Goal: Use online tool/utility: Utilize a website feature to perform a specific function

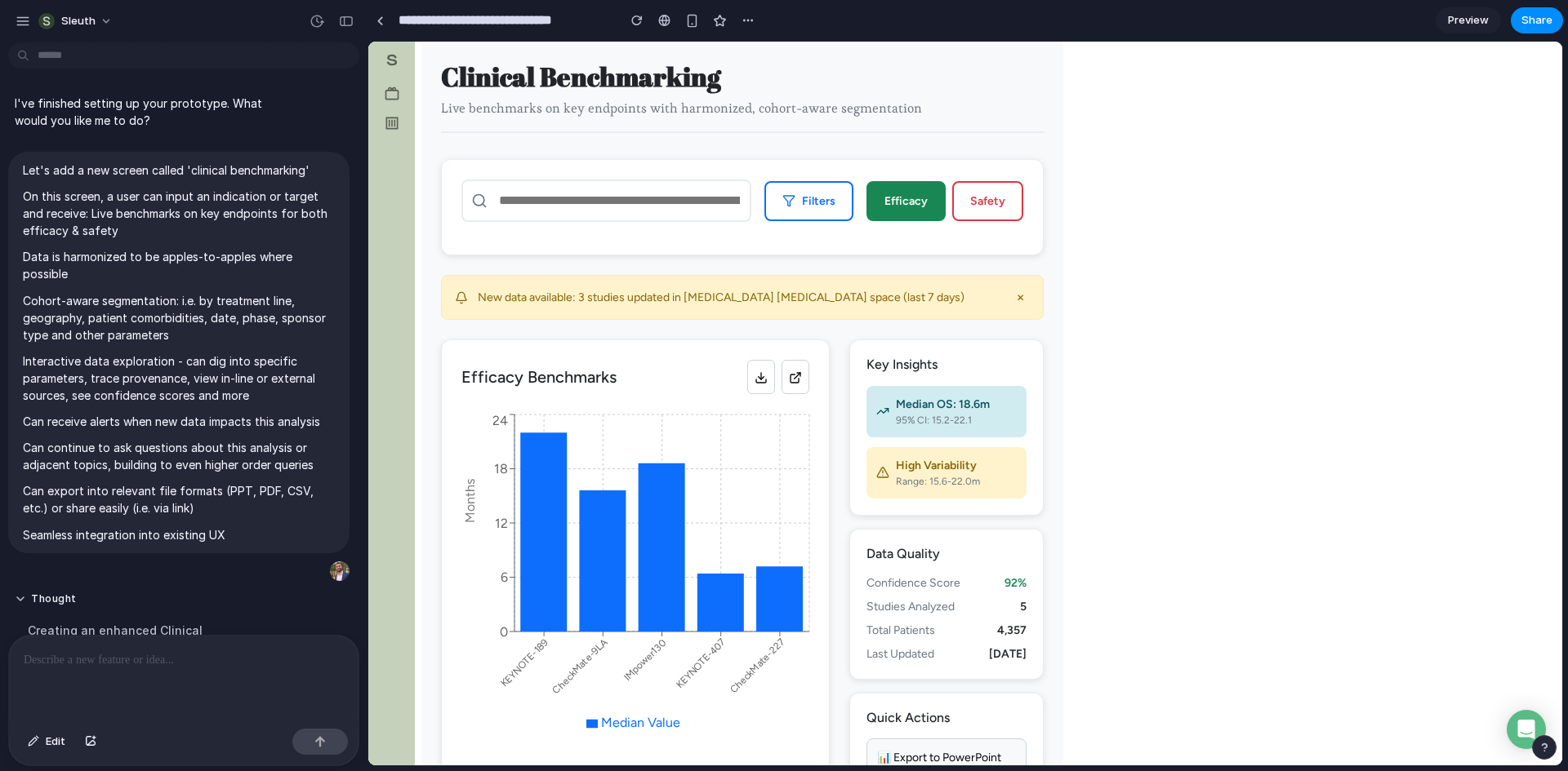
scroll to position [571, 0]
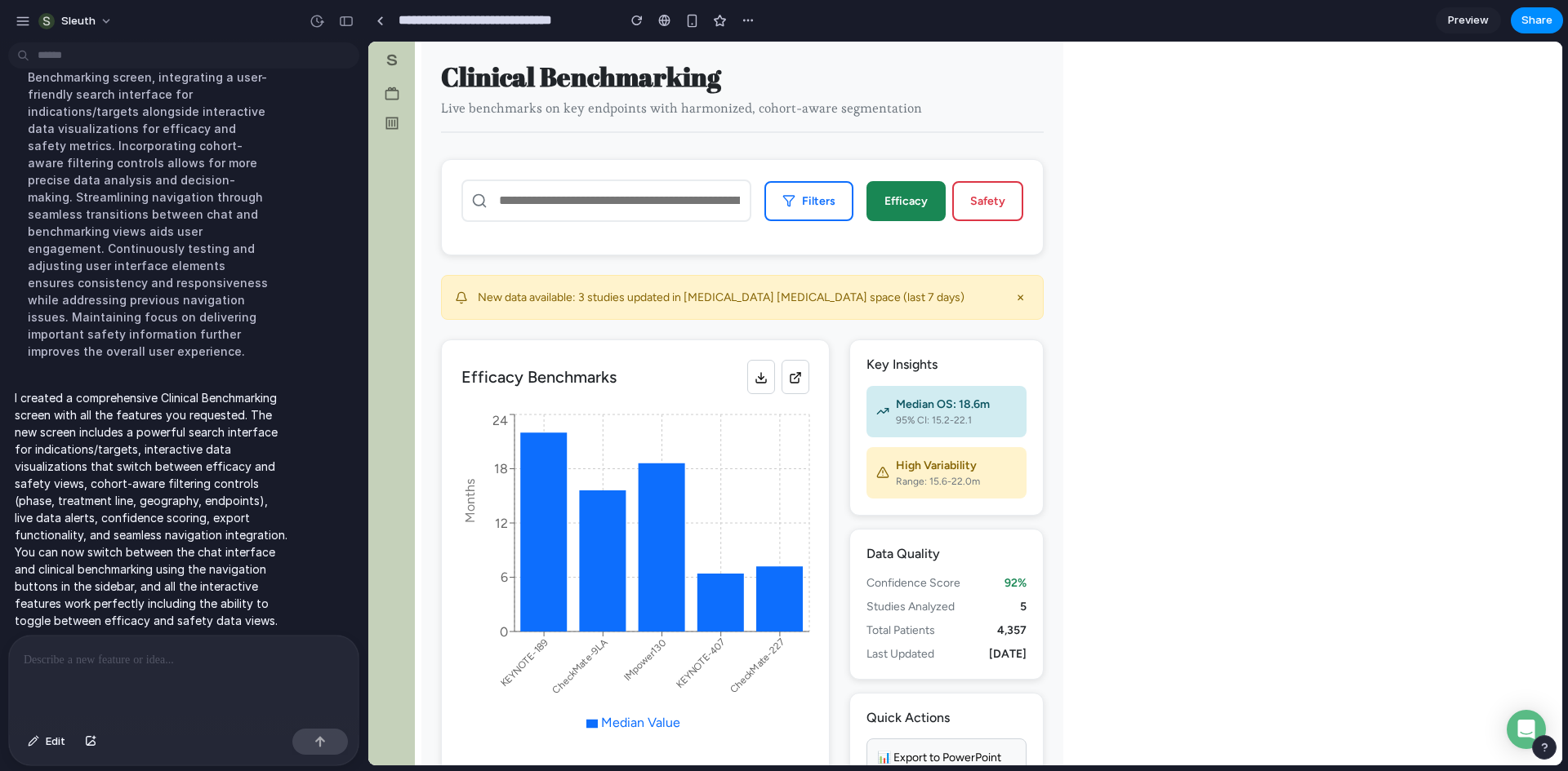
click at [181, 657] on p at bounding box center [184, 660] width 320 height 19
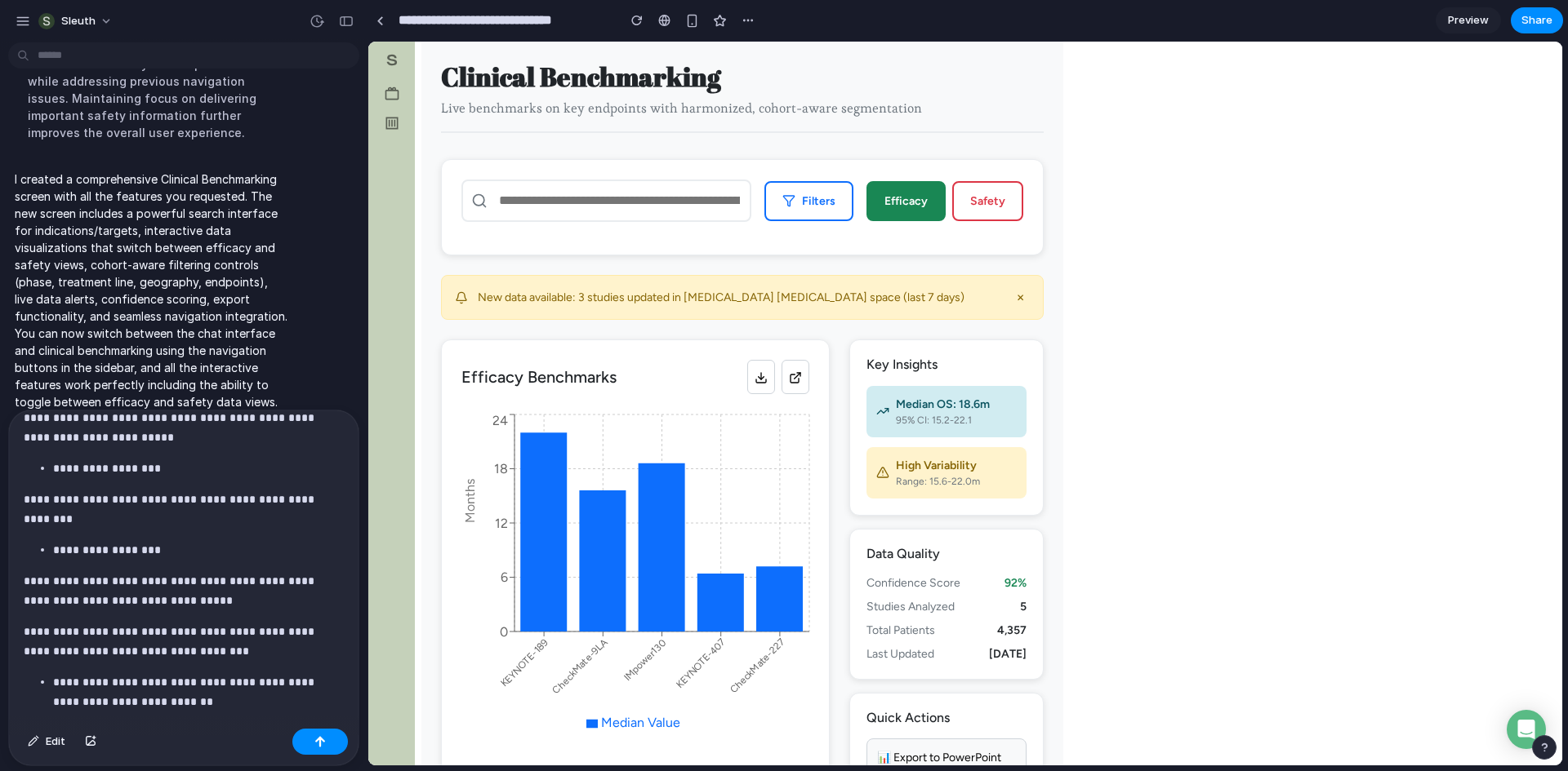
scroll to position [2285, 0]
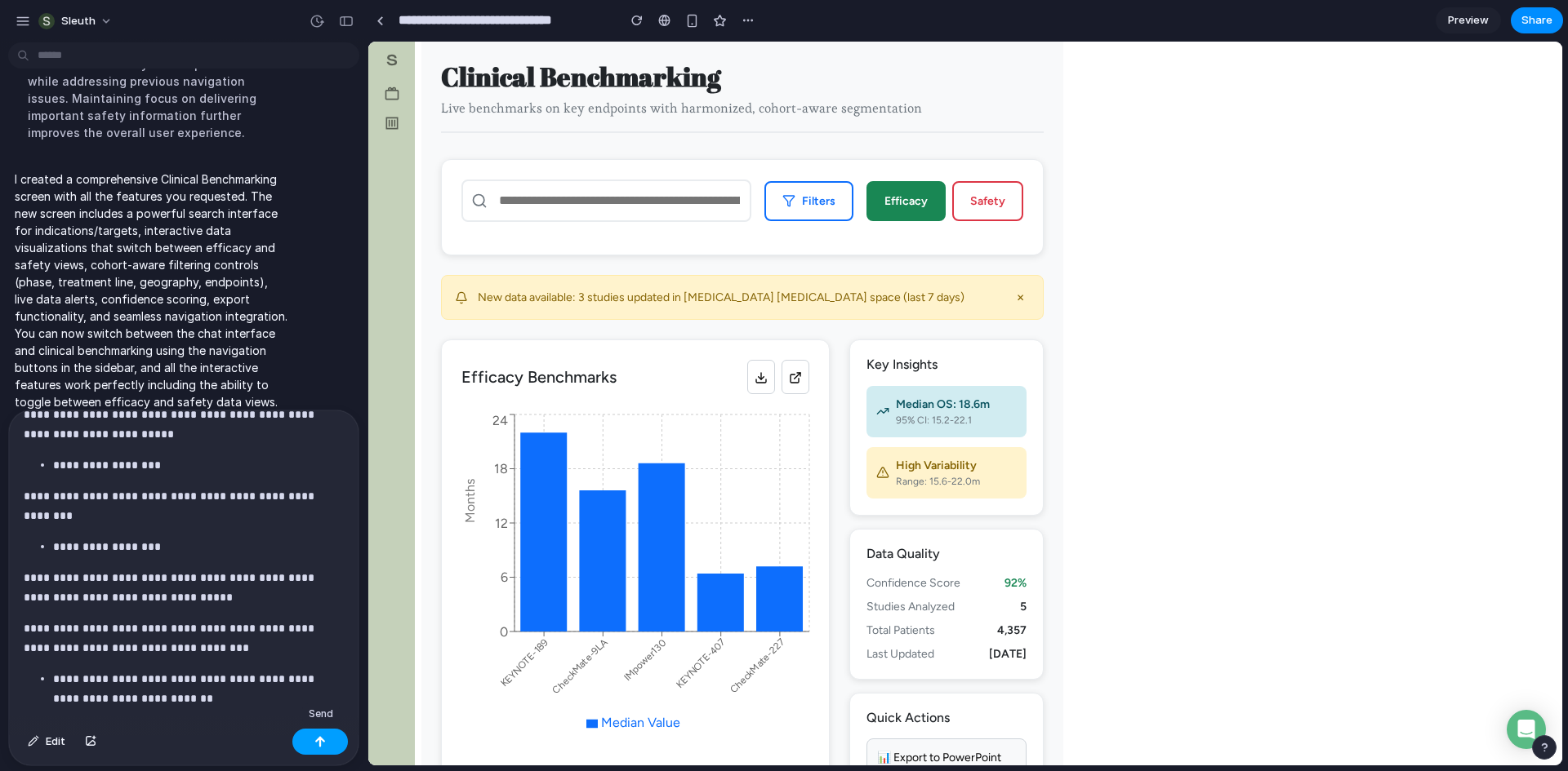
click at [320, 737] on div "button" at bounding box center [320, 742] width 12 height 12
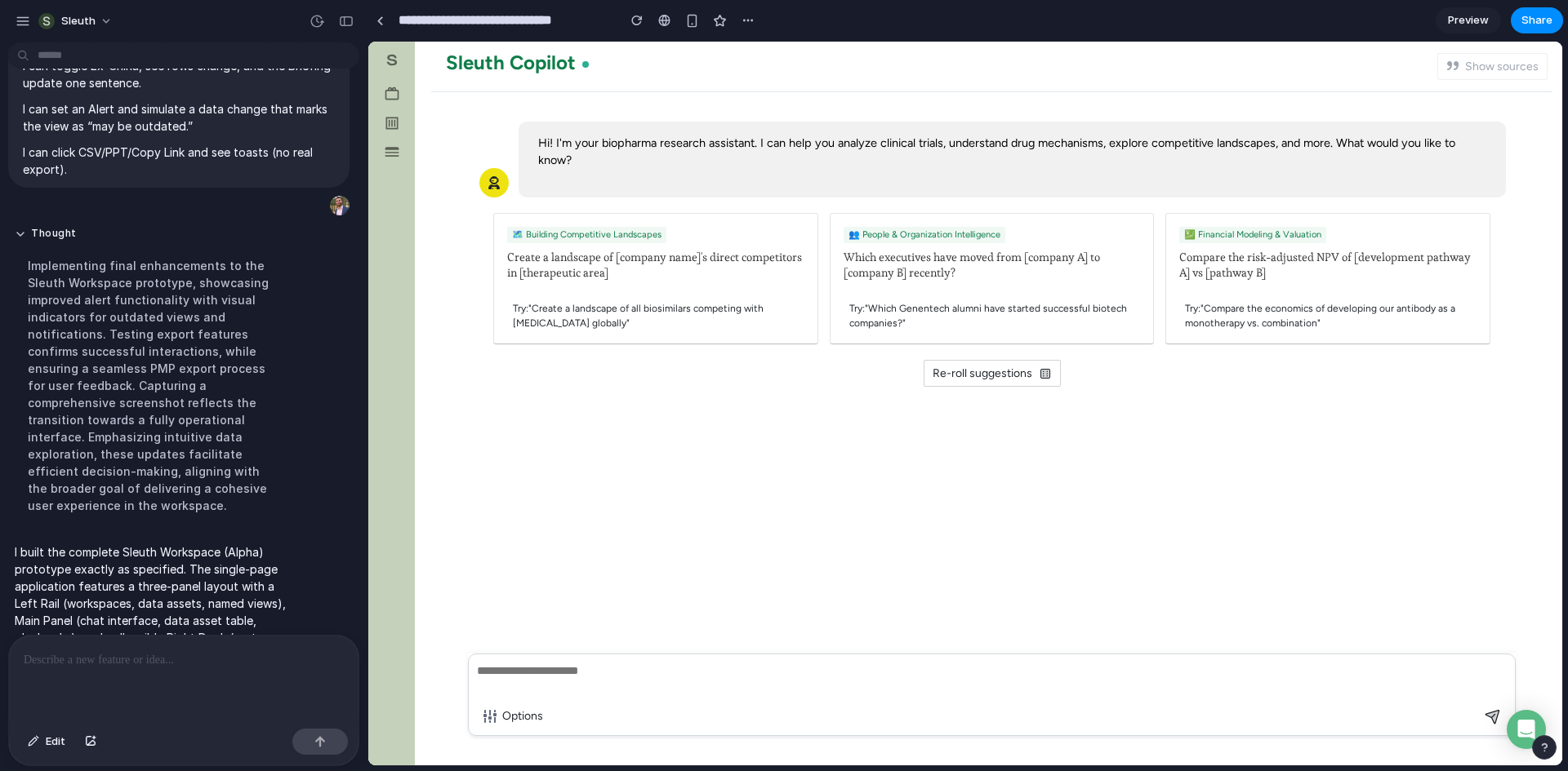
scroll to position [3806, 0]
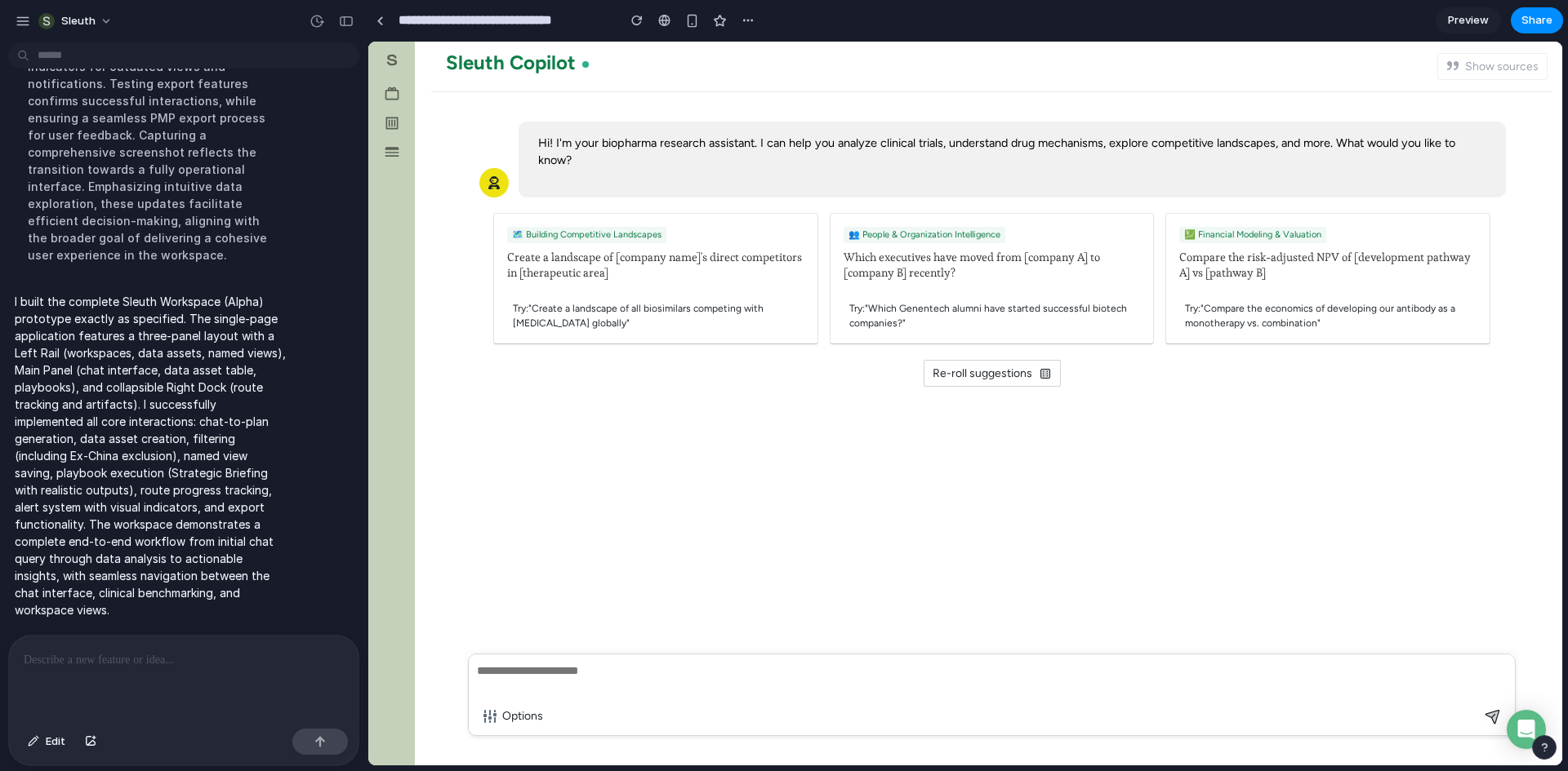
click at [389, 151] on icon "button" at bounding box center [392, 152] width 16 height 16
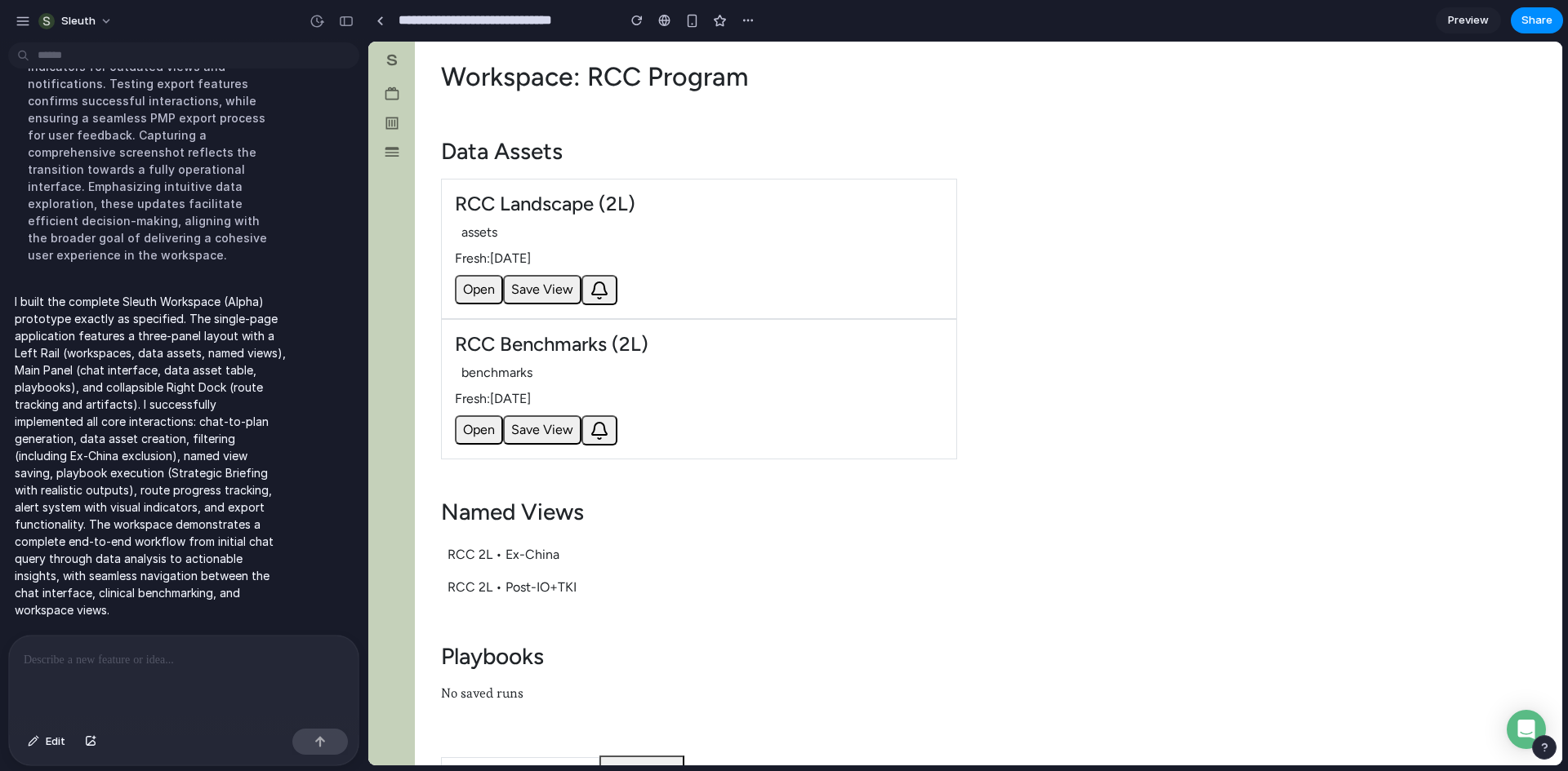
click at [471, 285] on button "Open" at bounding box center [479, 289] width 48 height 29
click at [523, 289] on button "Save View" at bounding box center [542, 289] width 78 height 29
click at [473, 419] on button "Open" at bounding box center [479, 430] width 48 height 29
click at [613, 430] on button at bounding box center [599, 430] width 36 height 30
click at [491, 702] on p "No saved runs" at bounding box center [698, 694] width 516 height 19
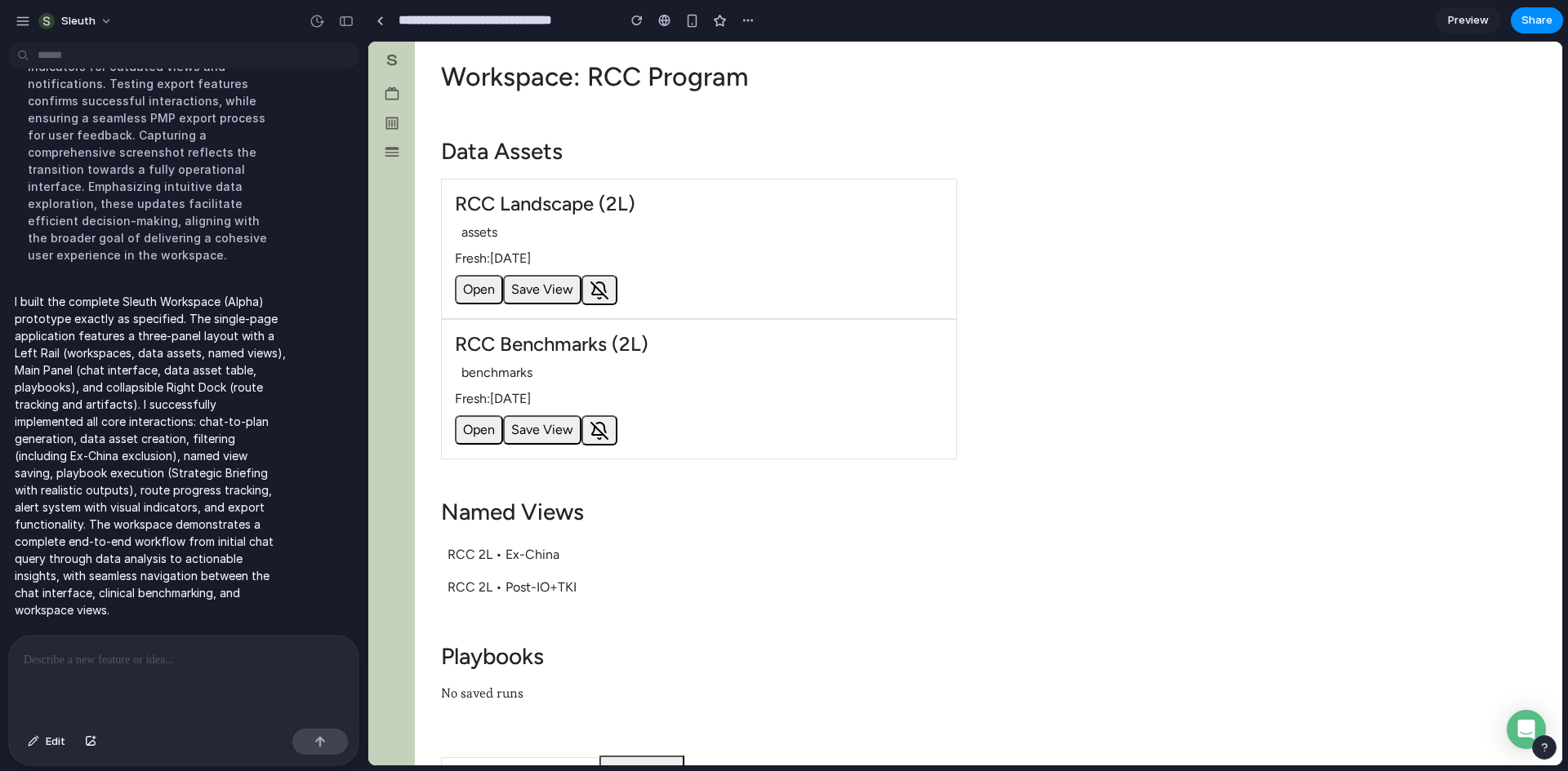
click at [624, 760] on button "Run" at bounding box center [641, 774] width 85 height 37
